Goal: Task Accomplishment & Management: Use online tool/utility

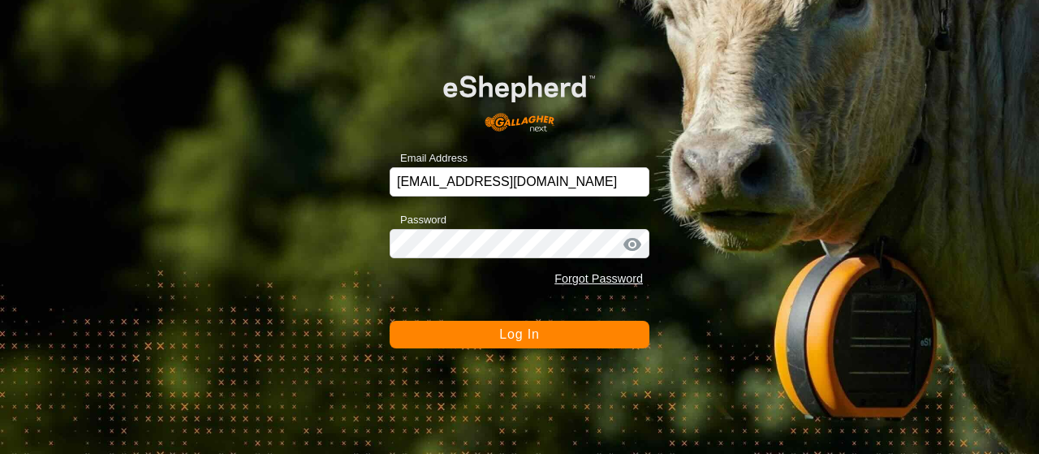
click at [524, 332] on span "Log In" at bounding box center [519, 334] width 40 height 14
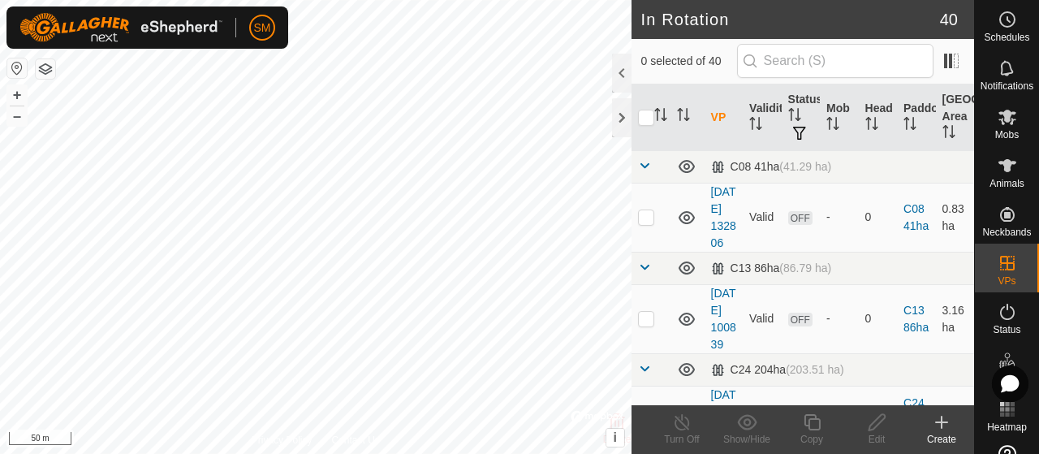
checkbox input "true"
click at [808, 424] on icon at bounding box center [812, 422] width 16 height 16
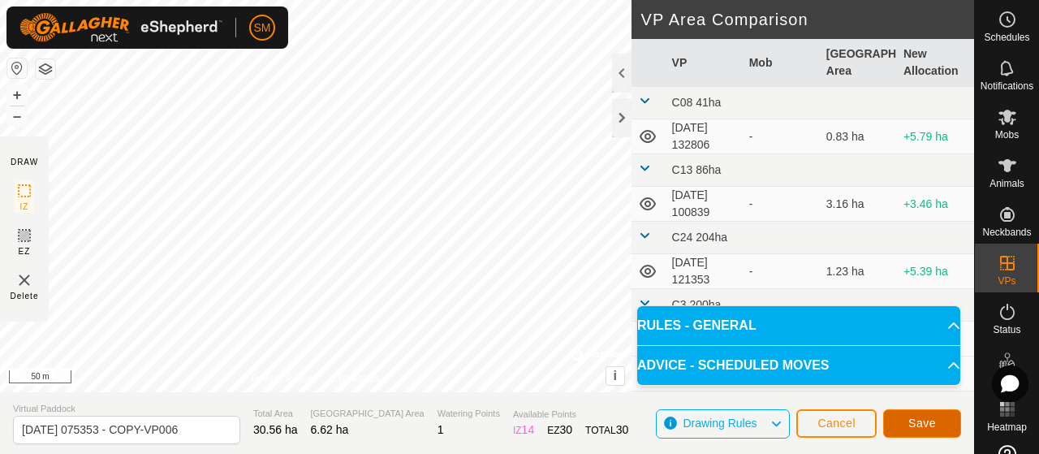
click at [919, 423] on span "Save" at bounding box center [922, 422] width 28 height 13
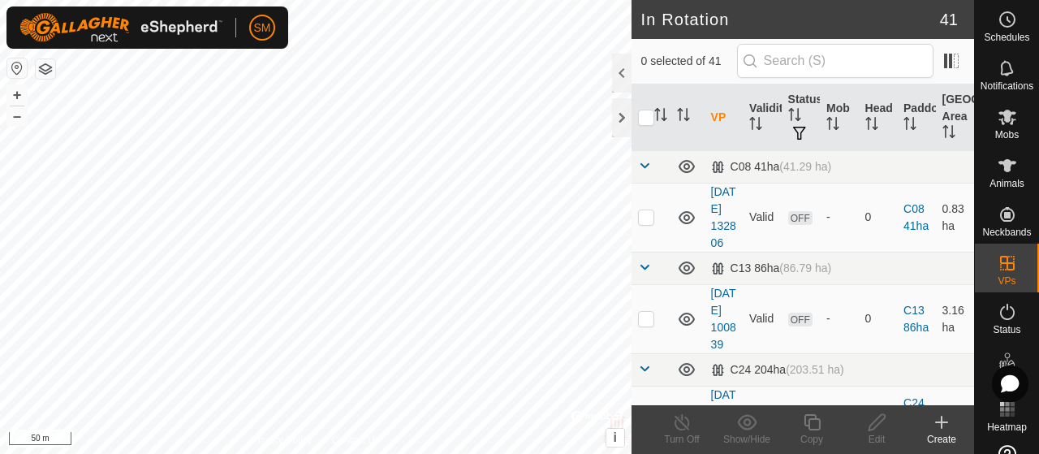
click at [1009, 119] on icon at bounding box center [1007, 117] width 18 height 15
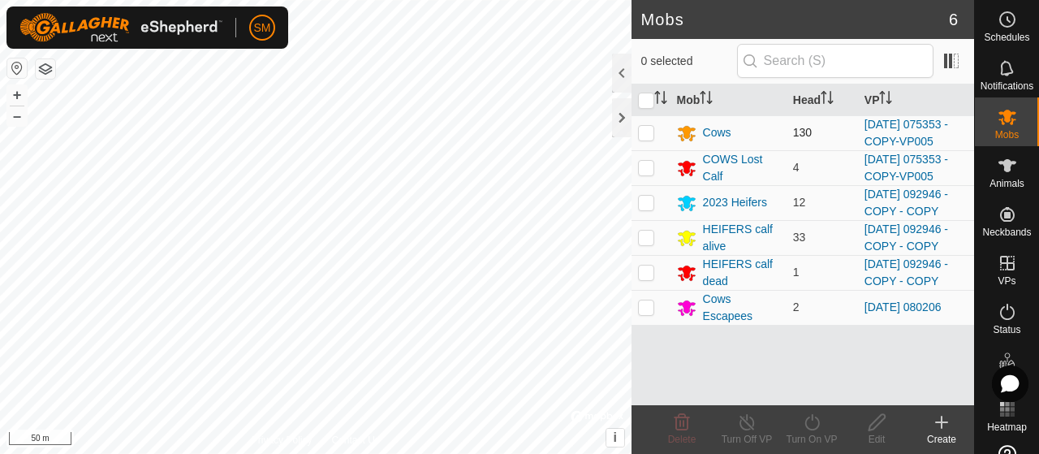
click at [644, 139] on p-checkbox at bounding box center [646, 132] width 16 height 13
checkbox input "true"
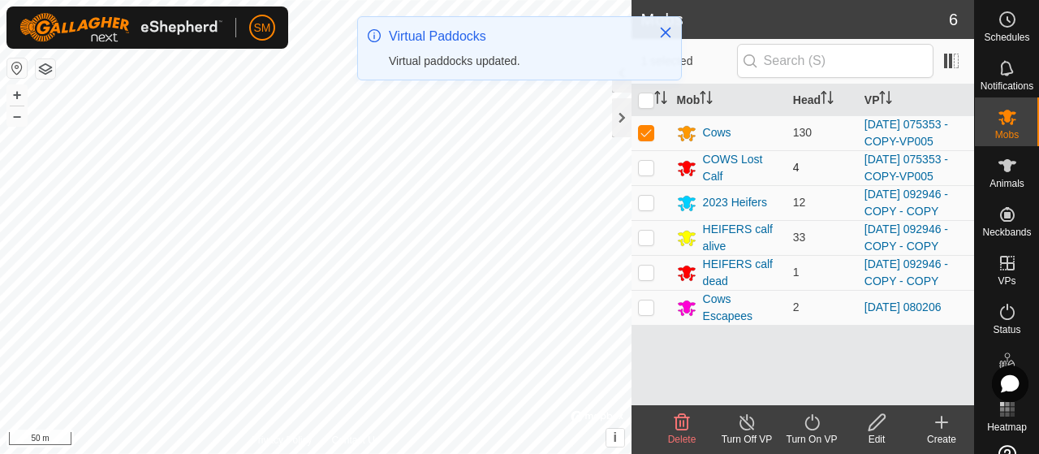
click at [644, 174] on p-checkbox at bounding box center [646, 167] width 16 height 13
checkbox input "true"
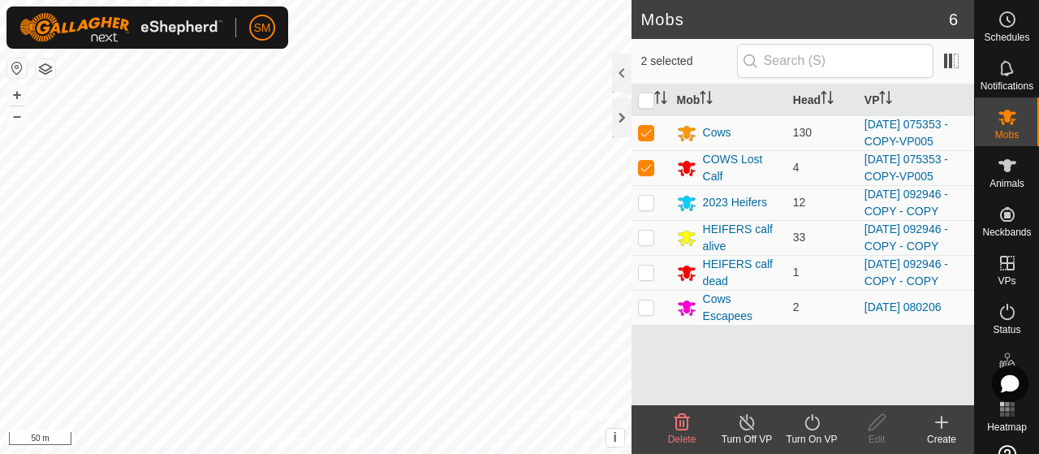
click at [810, 421] on icon at bounding box center [812, 421] width 20 height 19
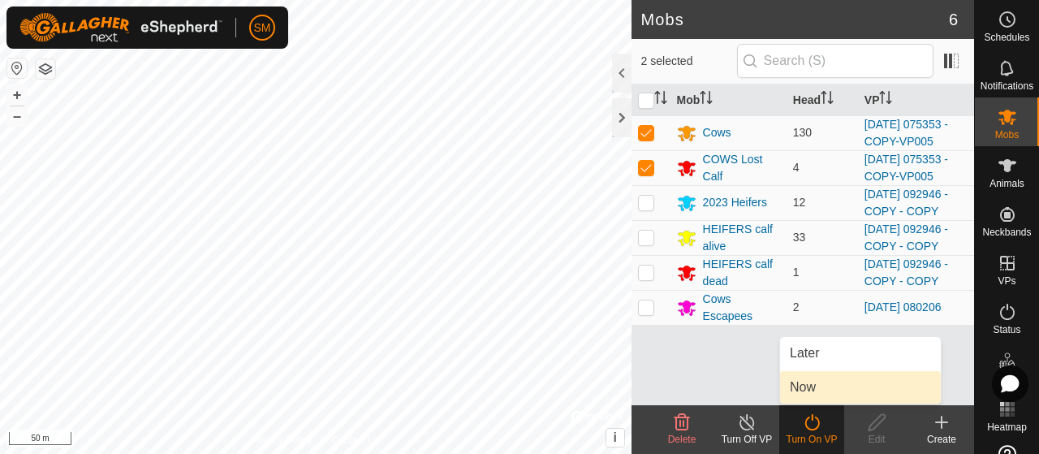
click at [818, 380] on link "Now" at bounding box center [860, 387] width 161 height 32
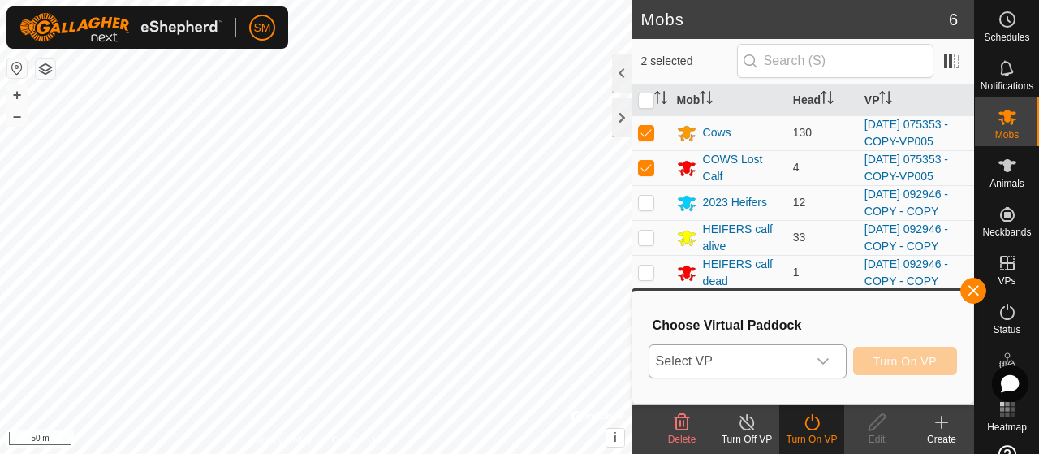
click at [825, 361] on icon "dropdown trigger" at bounding box center [822, 361] width 11 height 6
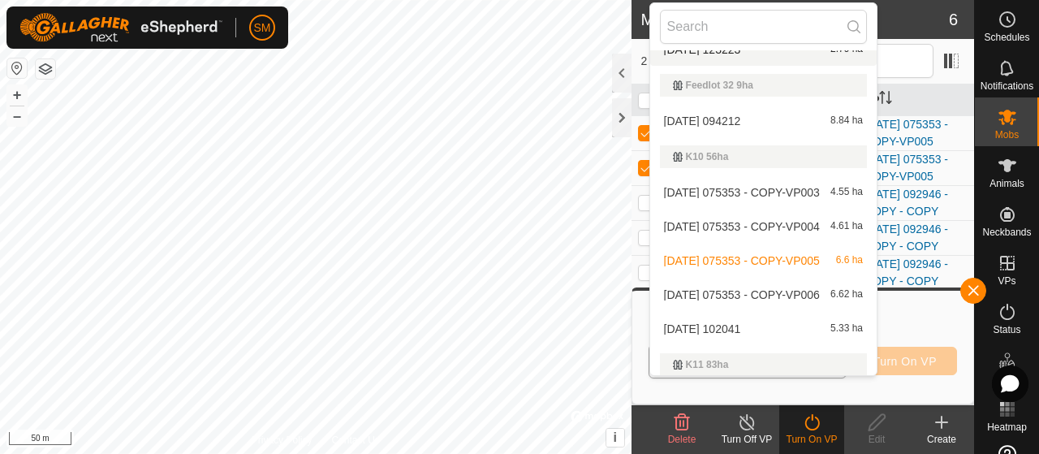
scroll to position [346, 0]
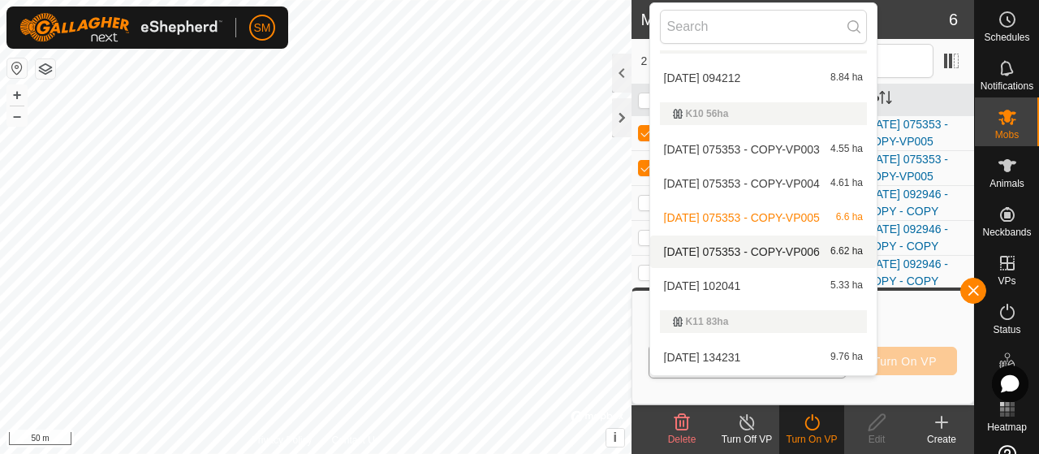
click at [838, 256] on li "[DATE] 075353 - COPY-VP006 6.62 ha" at bounding box center [763, 251] width 226 height 32
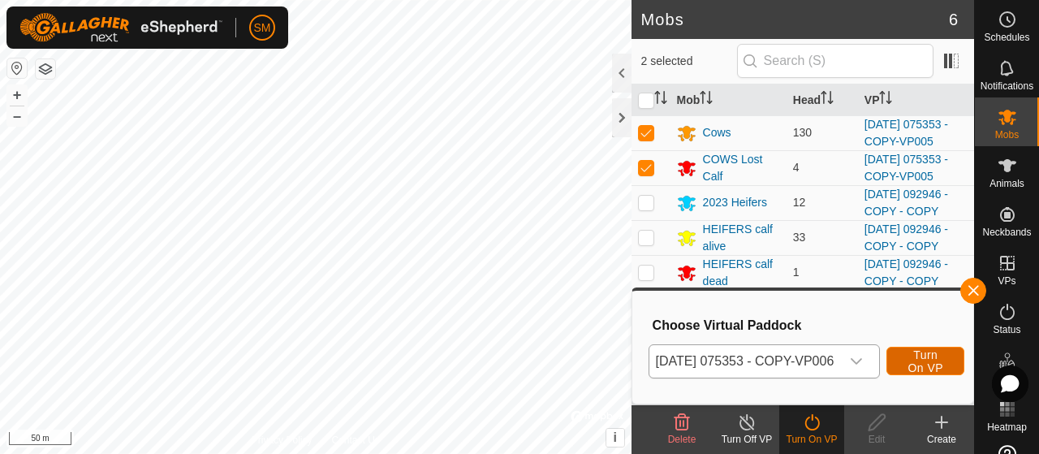
click at [939, 356] on span "Turn On VP" at bounding box center [925, 361] width 37 height 26
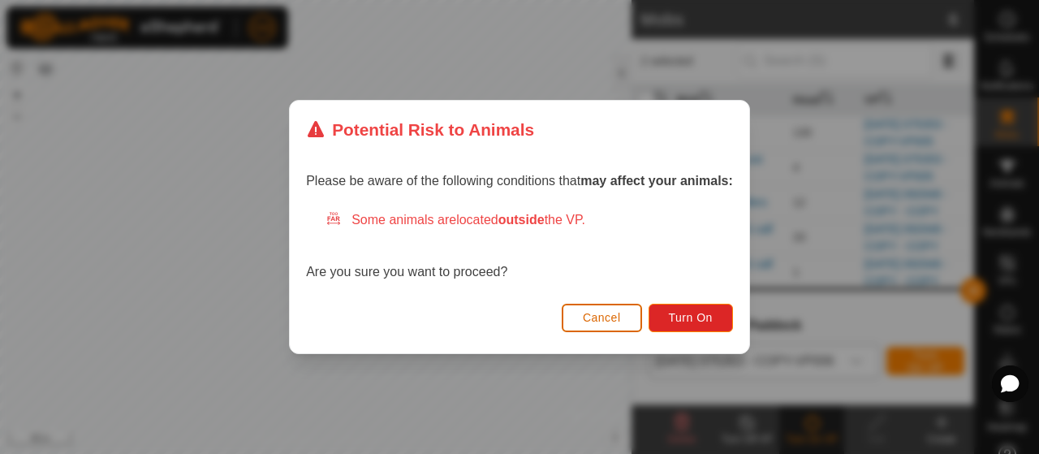
click at [608, 321] on span "Cancel" at bounding box center [602, 317] width 38 height 13
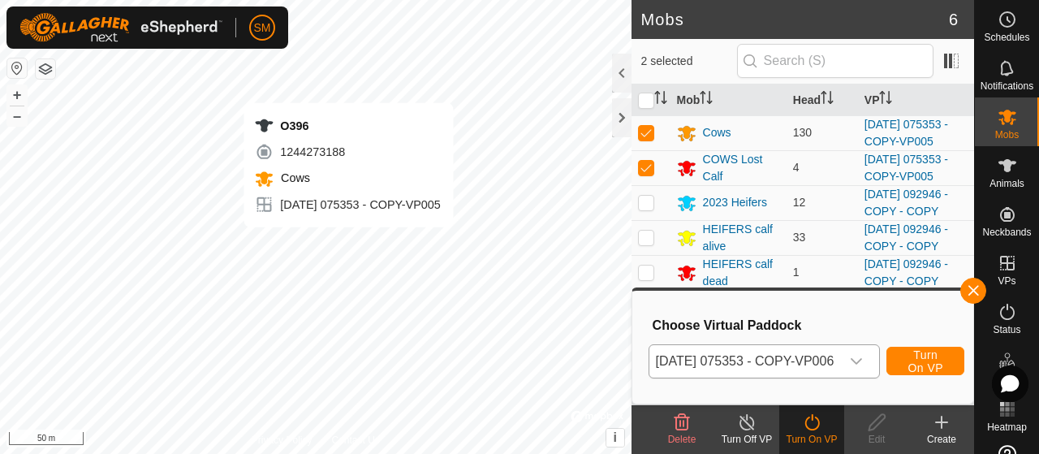
click at [941, 364] on span "Turn On VP" at bounding box center [925, 361] width 37 height 26
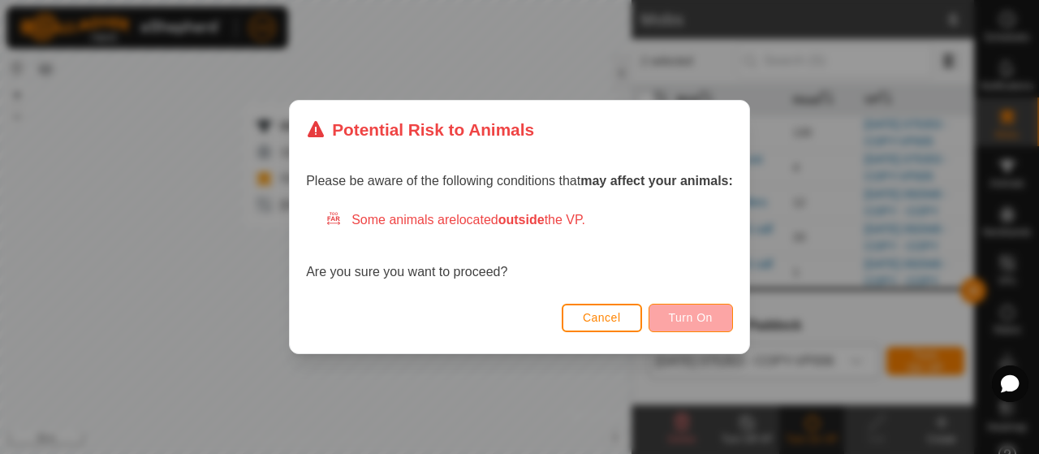
click at [700, 313] on span "Turn On" at bounding box center [691, 317] width 44 height 13
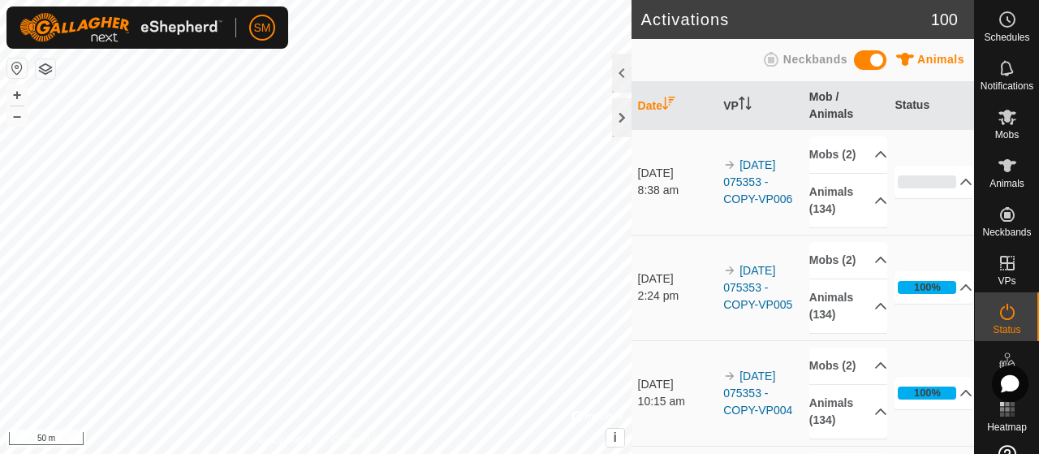
click at [1011, 170] on es-animals-svg-icon at bounding box center [1007, 166] width 29 height 26
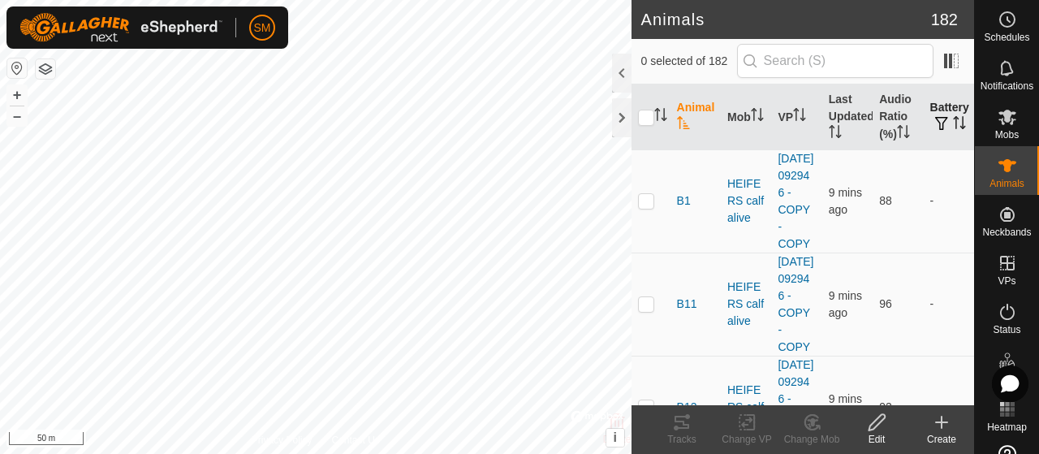
click at [938, 116] on button "button" at bounding box center [941, 124] width 23 height 16
click at [883, 126] on th "Audio Ratio (%)" at bounding box center [898, 117] width 50 height 66
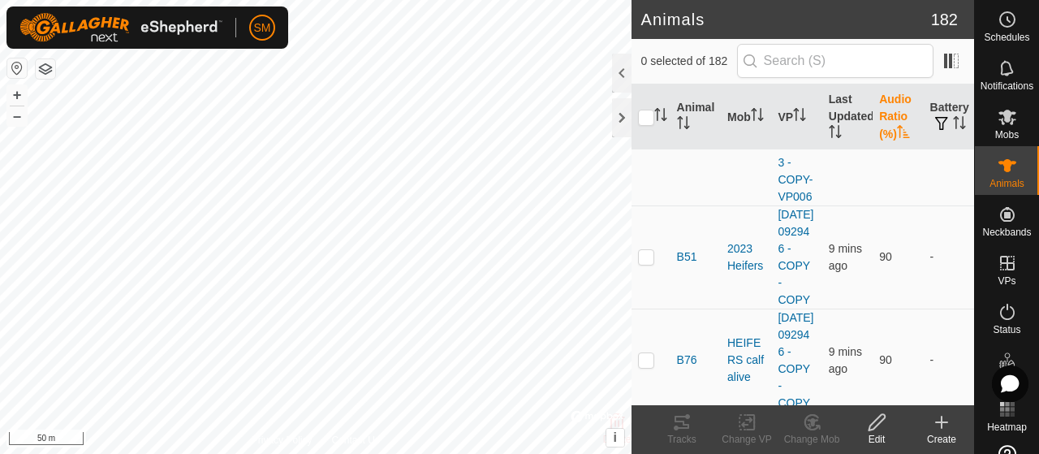
scroll to position [6458, 0]
